Goal: Navigation & Orientation: Understand site structure

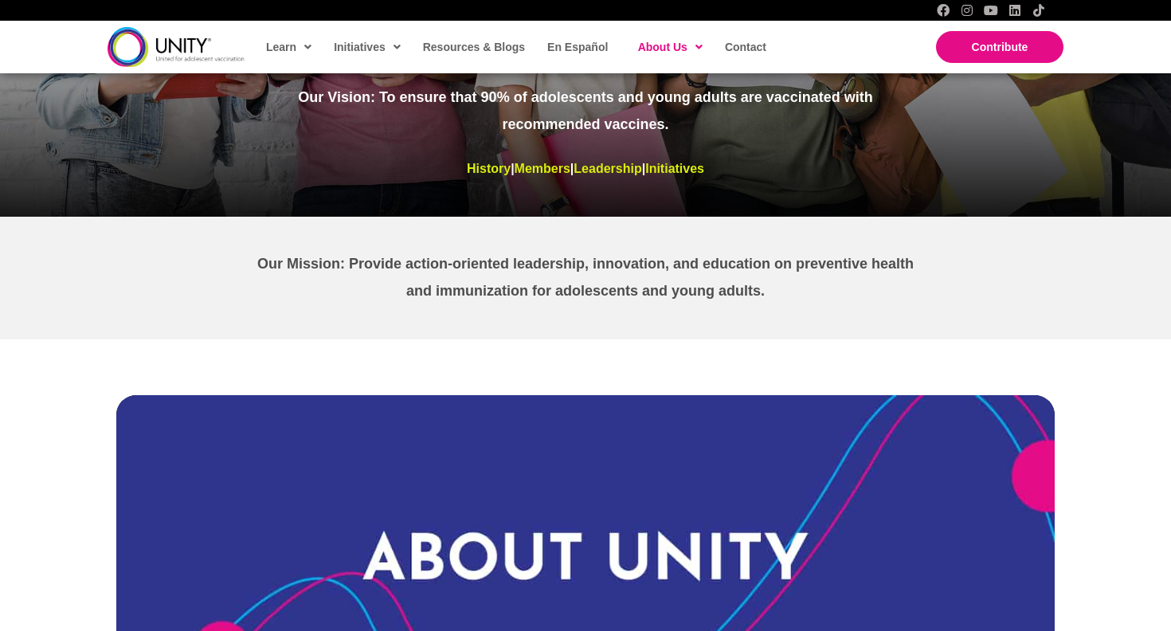
scroll to position [197, 0]
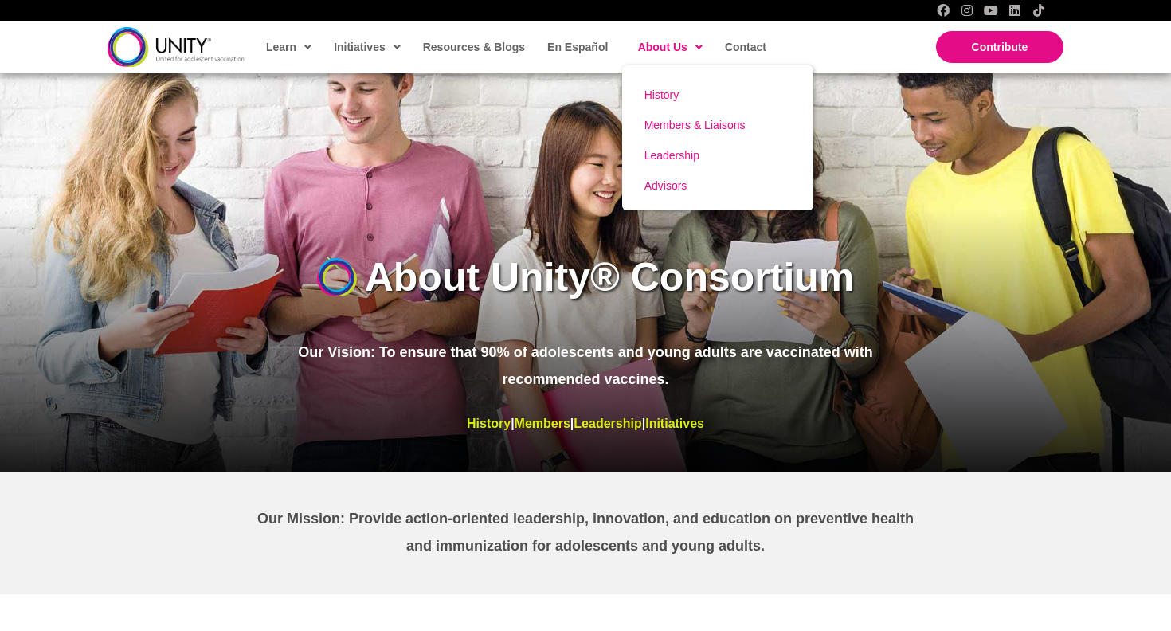
click at [670, 92] on span "History" at bounding box center [661, 94] width 35 height 13
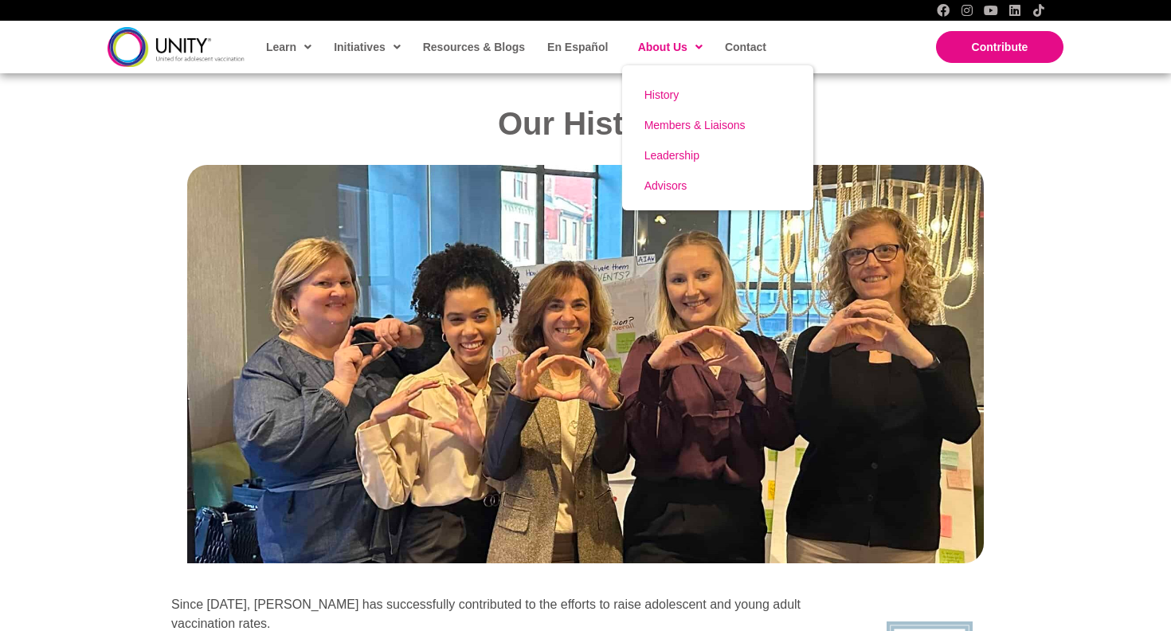
scroll to position [1511, 0]
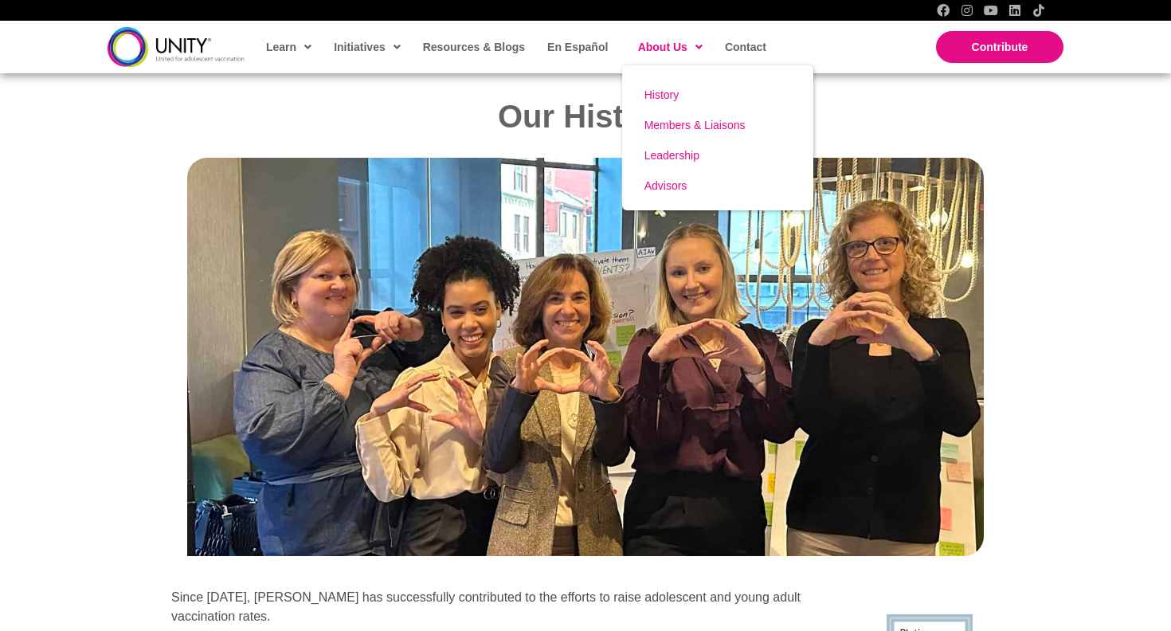
click at [670, 121] on span "Members & Liaisons" at bounding box center [694, 125] width 101 height 13
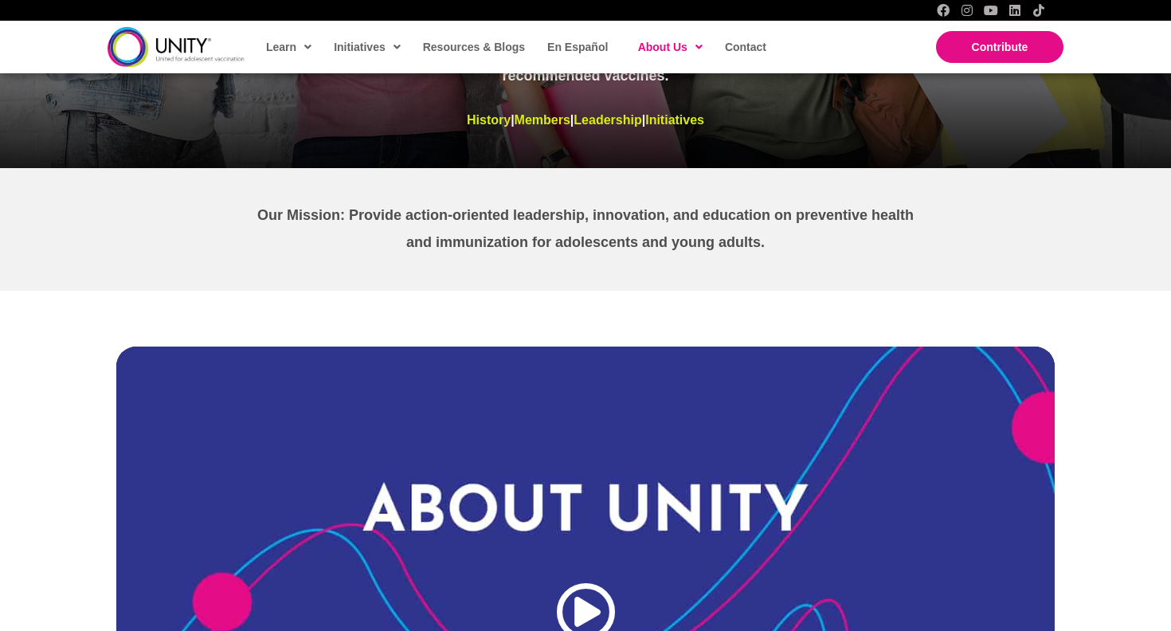
scroll to position [320, 0]
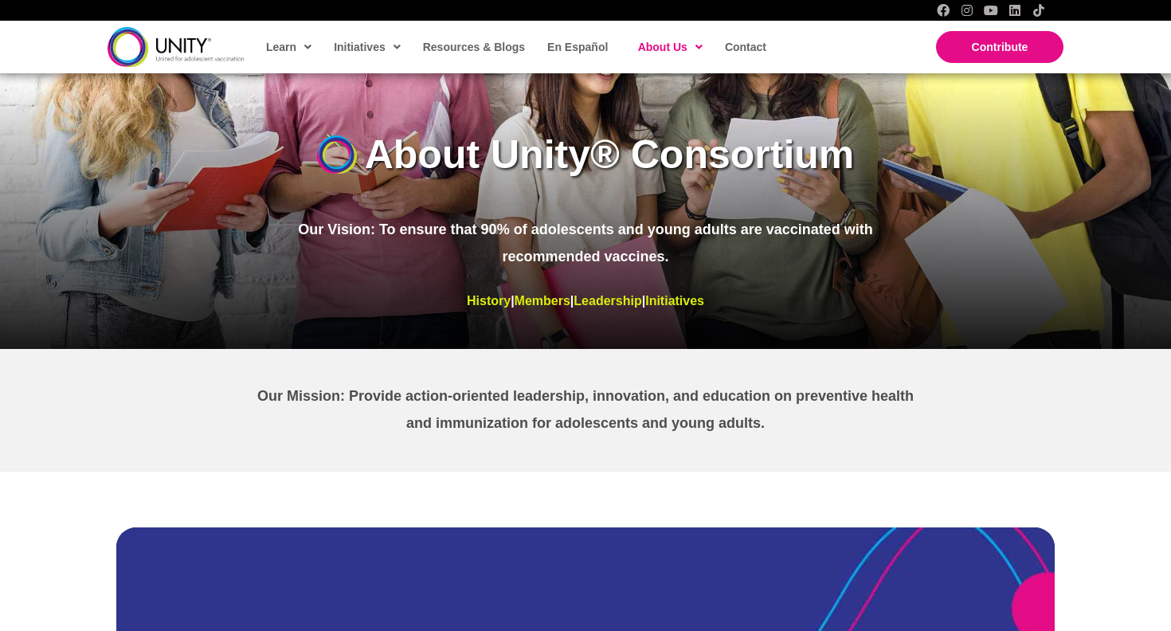
click at [206, 45] on img at bounding box center [176, 46] width 137 height 39
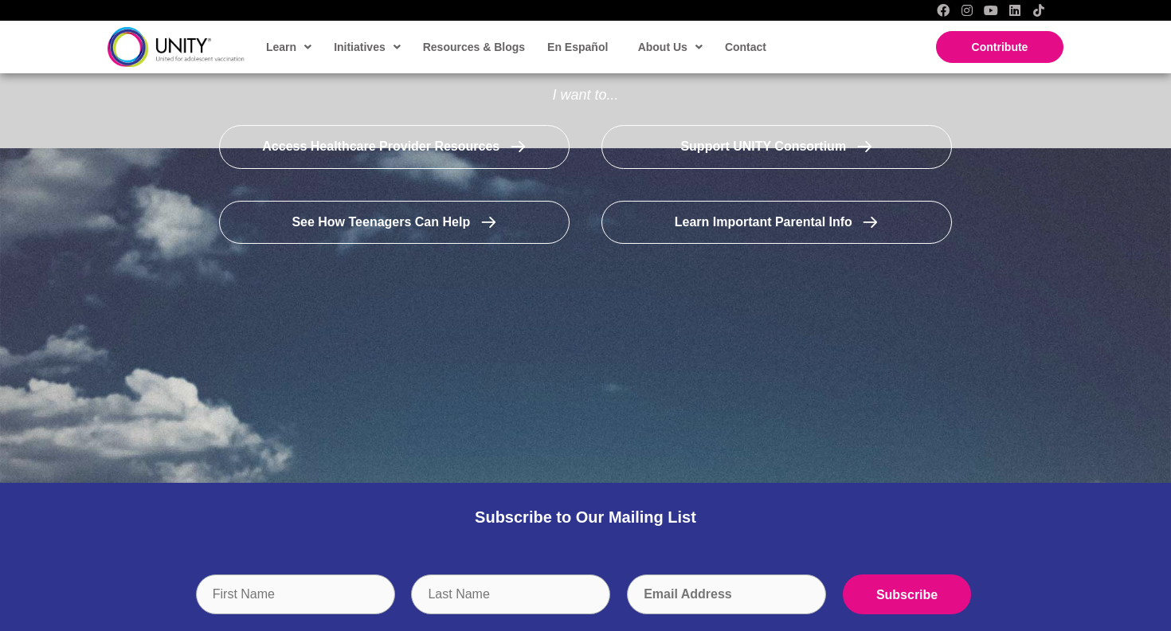
scroll to position [3154, 0]
